Goal: Answer question/provide support: Share knowledge or assist other users

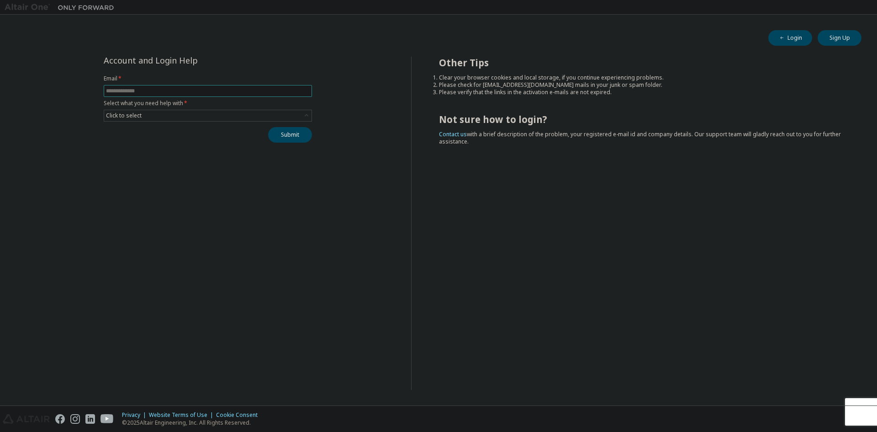
click at [143, 90] on input "text" at bounding box center [208, 90] width 204 height 7
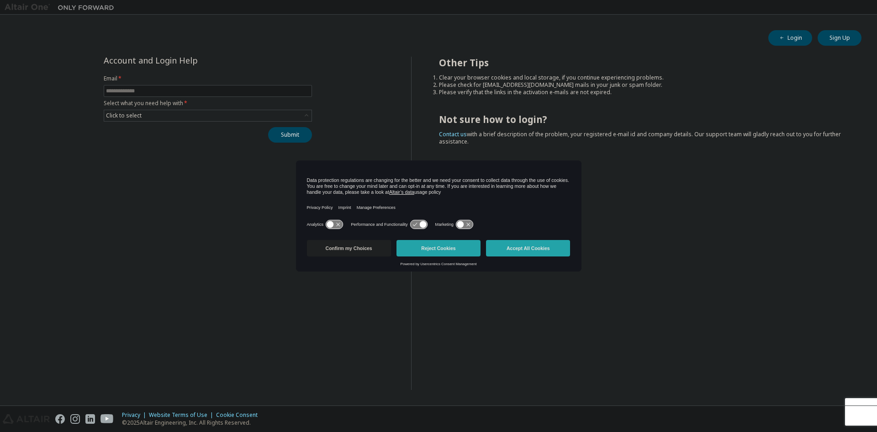
click at [422, 224] on icon at bounding box center [423, 224] width 7 height 7
click at [420, 223] on icon at bounding box center [423, 224] width 7 height 7
click at [380, 246] on button "Confirm my Choices" at bounding box center [349, 248] width 84 height 16
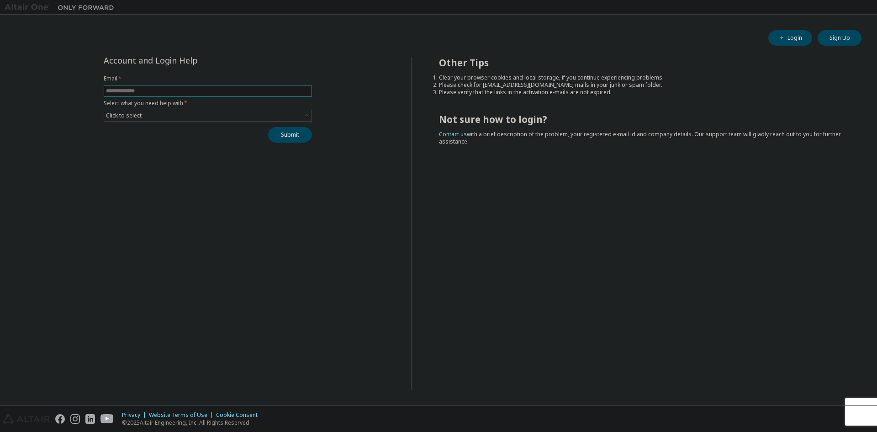
click at [140, 91] on input "text" at bounding box center [208, 90] width 204 height 7
type input "**********"
click at [268, 127] on button "Submit" at bounding box center [290, 135] width 44 height 16
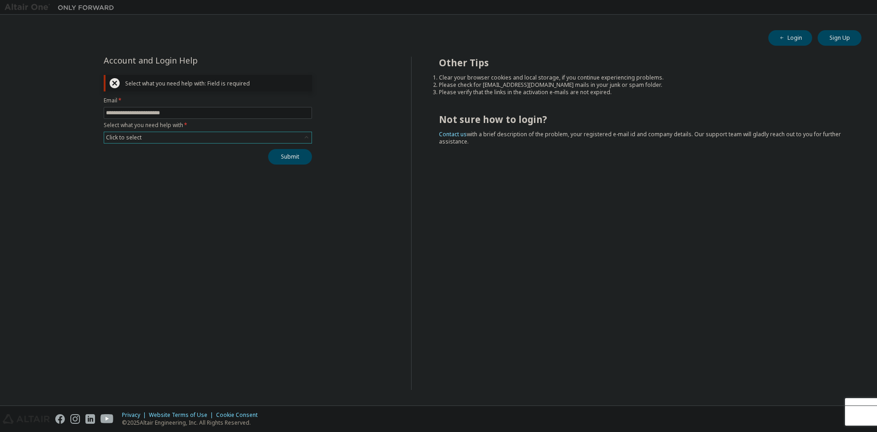
click at [144, 136] on div "Click to select" at bounding box center [207, 137] width 207 height 11
click at [137, 164] on li "I forgot my password" at bounding box center [208, 163] width 206 height 12
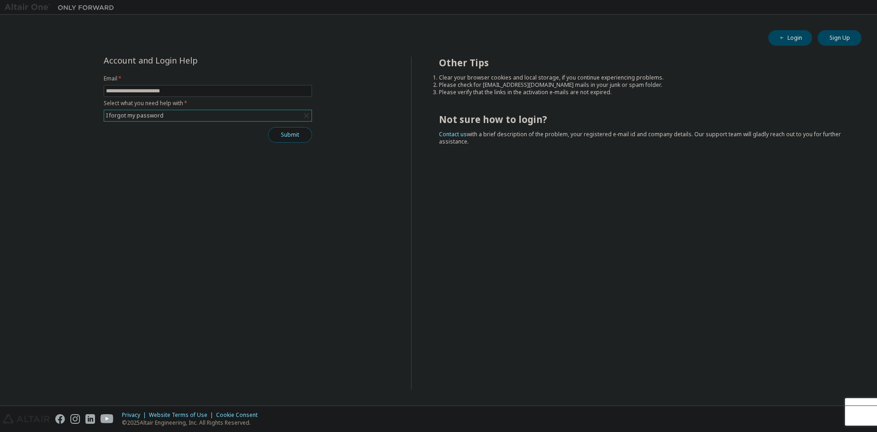
click at [287, 141] on button "Submit" at bounding box center [290, 135] width 44 height 16
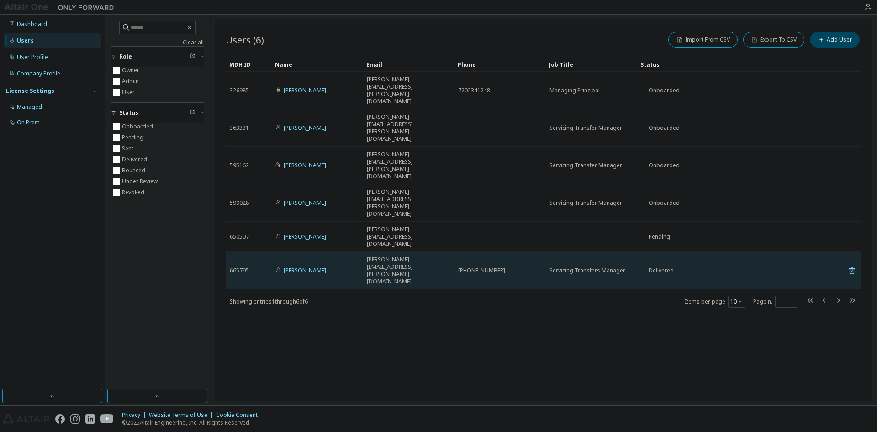
click at [516, 267] on div "+17579277637" at bounding box center [499, 270] width 83 height 7
click at [303, 266] on link "Carmen Evans" at bounding box center [305, 270] width 43 height 8
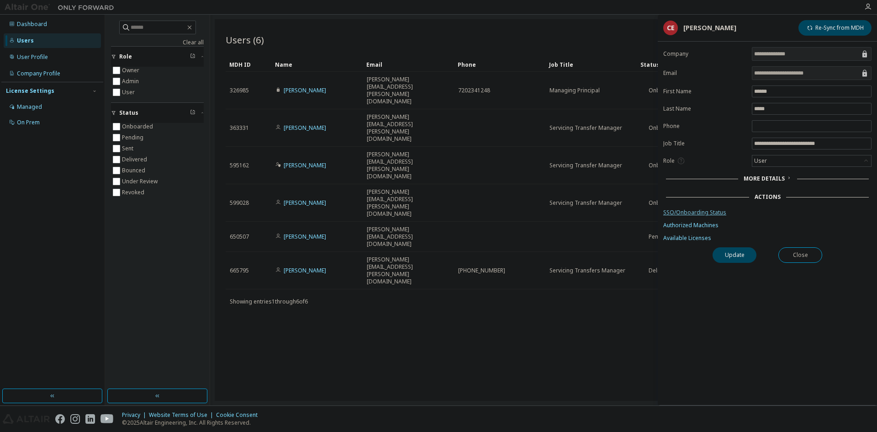
click at [692, 213] on link "SSO/Onboarding Status" at bounding box center [768, 212] width 208 height 7
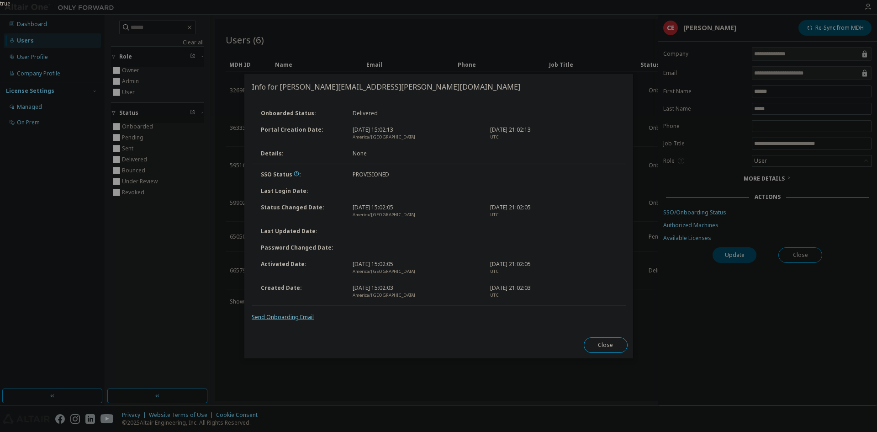
click at [292, 318] on link "Send Onboarding Email" at bounding box center [283, 317] width 62 height 8
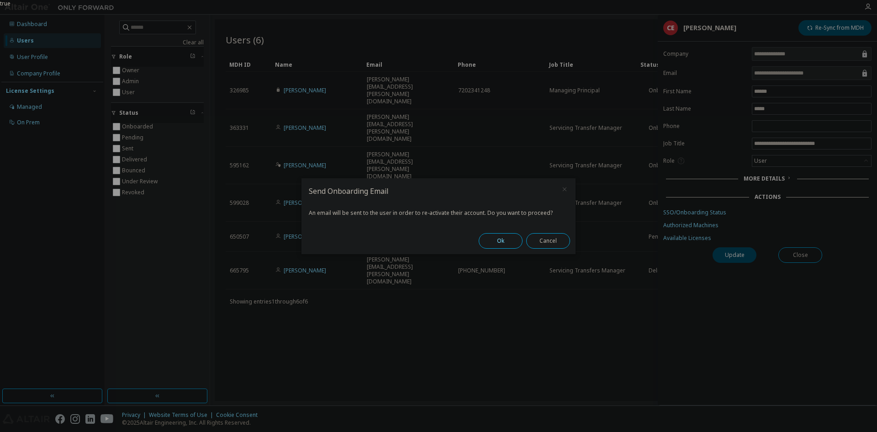
click at [496, 241] on button "Ok" at bounding box center [501, 241] width 44 height 16
click at [542, 241] on button "Close" at bounding box center [548, 241] width 44 height 16
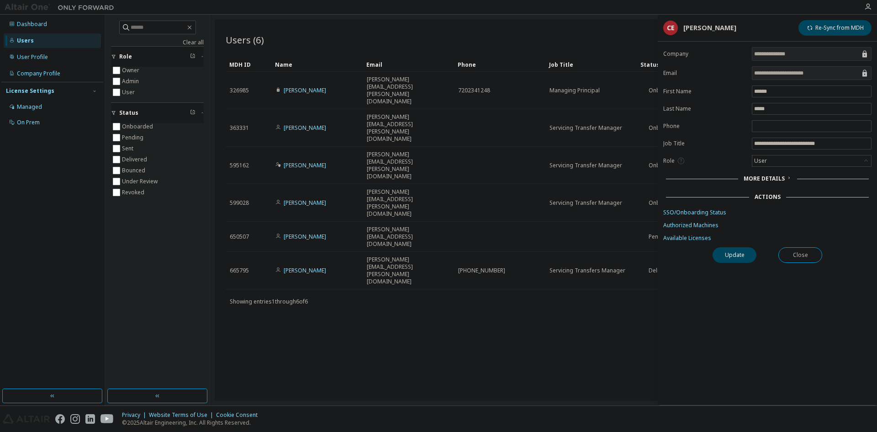
click at [444, 297] on div "Users (6) Import From CSV Export To CSV Add User Clear Load Save Save As Field …" at bounding box center [544, 210] width 658 height 382
